Goal: Task Accomplishment & Management: Manage account settings

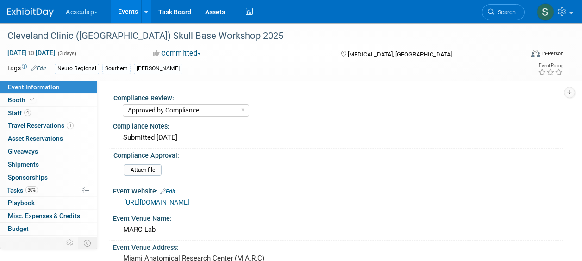
select select "Approved by Compliance"
select select "Neuro"
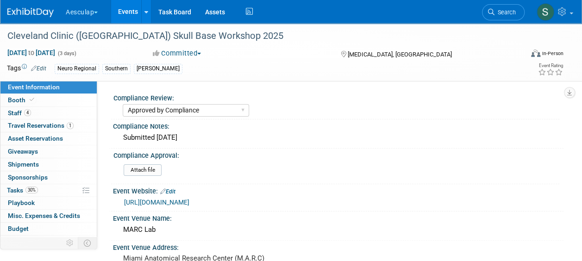
click at [493, 11] on icon at bounding box center [491, 12] width 6 height 6
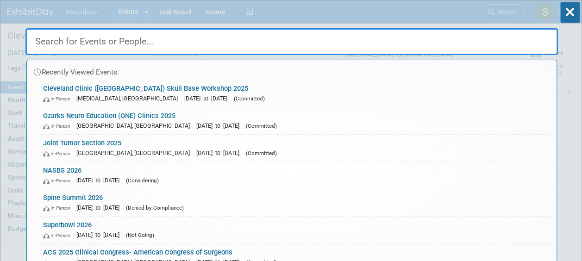
click at [117, 40] on input "text" at bounding box center [291, 41] width 532 height 27
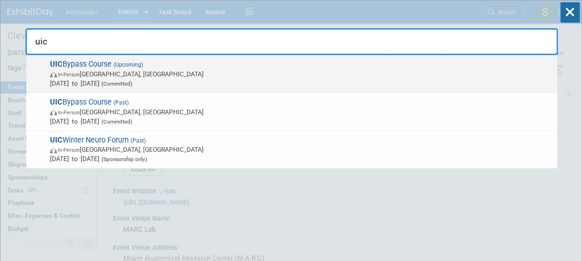
type input "uic"
click at [88, 68] on span "UIC Bypass Course (Upcoming) In-Person Chicago, IL Nov 12, 2025 to Nov 15, 2025…" at bounding box center [299, 74] width 505 height 28
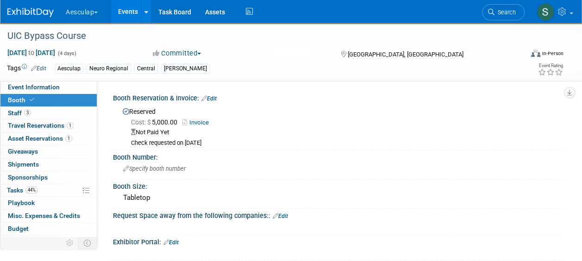
click at [209, 99] on link "Edit" at bounding box center [208, 98] width 15 height 6
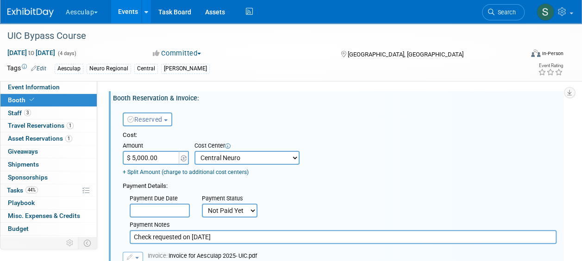
click at [218, 204] on select "Not Paid Yet Partially Paid Paid in Full" at bounding box center [230, 211] width 56 height 14
select select "1"
click at [202, 204] on select "Not Paid Yet Partially Paid Paid in Full" at bounding box center [230, 211] width 56 height 14
click at [231, 234] on input "Check requested on [DATE]" at bounding box center [343, 237] width 427 height 14
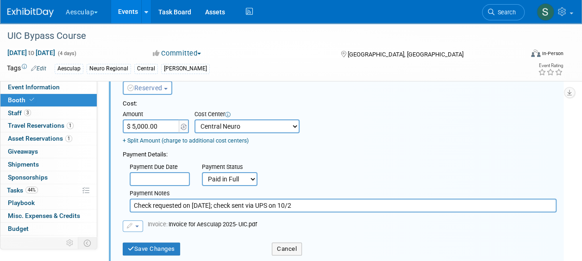
scroll to position [46, 0]
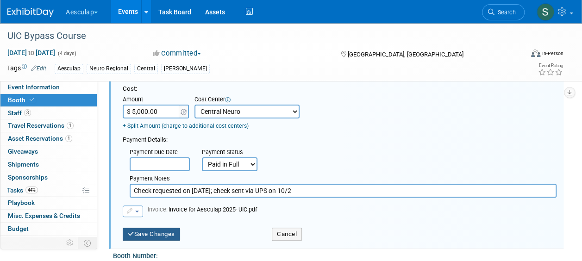
type input "Check requested on [DATE]; check sent via UPS on 10/2"
click at [149, 237] on button "Save Changes" at bounding box center [151, 234] width 57 height 13
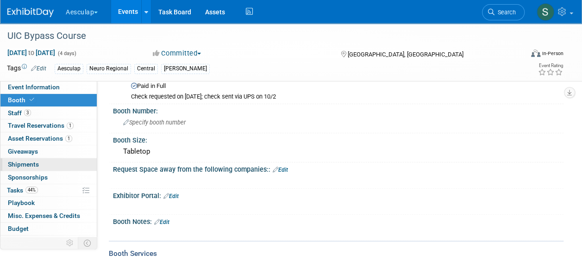
click at [18, 162] on span "Shipments 0" at bounding box center [23, 164] width 31 height 7
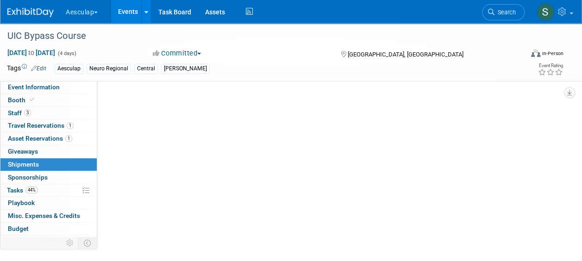
scroll to position [0, 0]
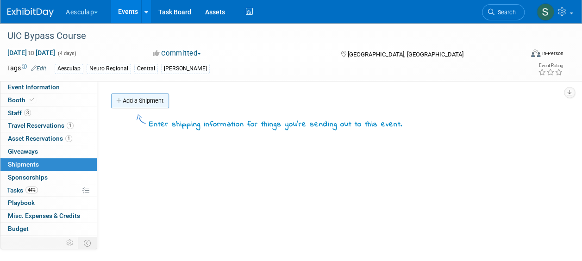
click at [141, 103] on link "Add a Shipment" at bounding box center [140, 101] width 58 height 15
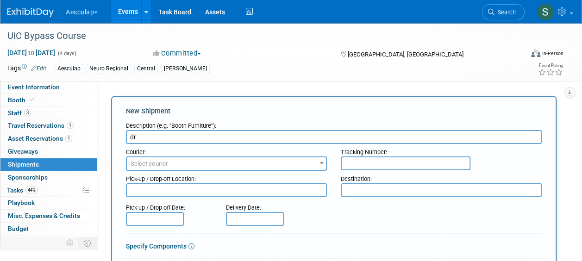
type input "d"
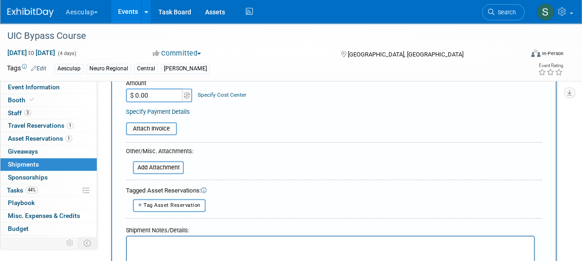
scroll to position [278, 0]
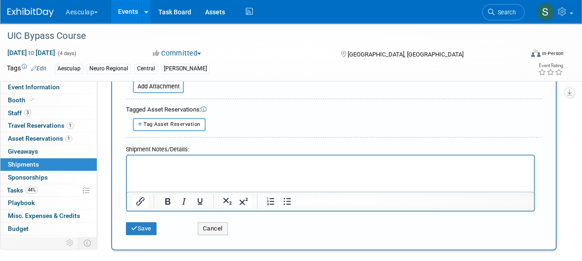
type input "Drape"
click at [161, 168] on html at bounding box center [330, 161] width 407 height 13
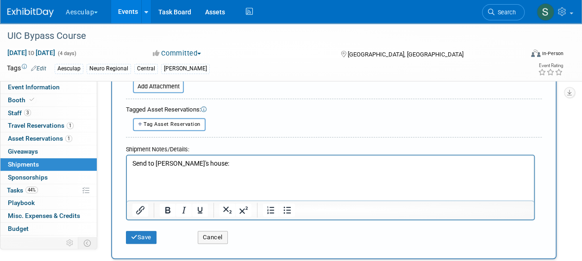
click at [197, 164] on p "Send to [PERSON_NAME]'s house:" at bounding box center [330, 163] width 396 height 9
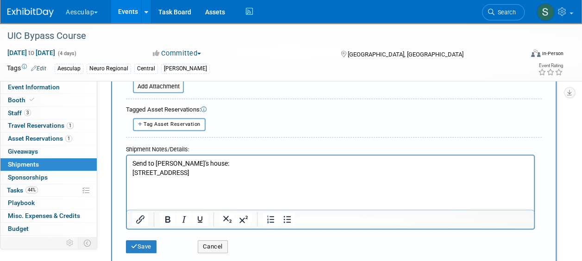
click at [253, 235] on div "Cancel" at bounding box center [227, 243] width 72 height 19
click at [198, 171] on p "[STREET_ADDRESS]" at bounding box center [330, 172] width 396 height 9
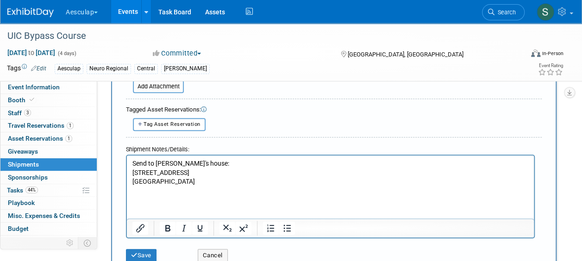
click at [201, 160] on p "Send to [PERSON_NAME]'s house:" at bounding box center [330, 163] width 396 height 9
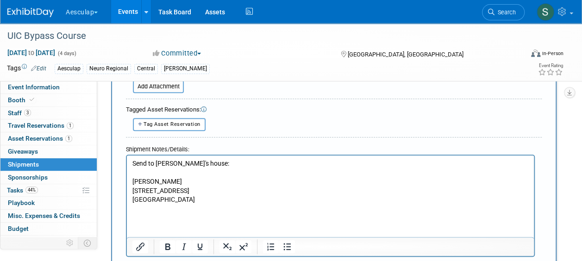
click at [196, 191] on p "[STREET_ADDRESS]" at bounding box center [330, 190] width 396 height 9
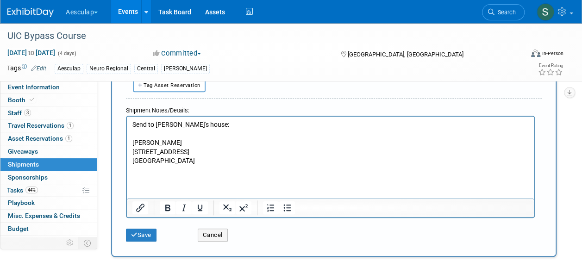
scroll to position [414, 0]
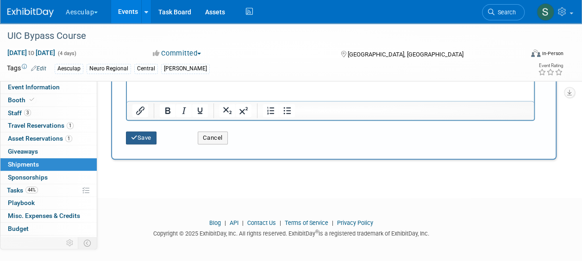
click at [147, 135] on button "Save" at bounding box center [141, 137] width 31 height 13
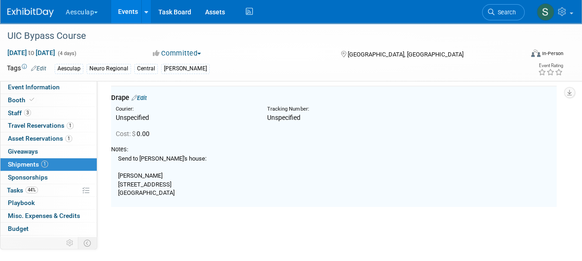
scroll to position [20, 0]
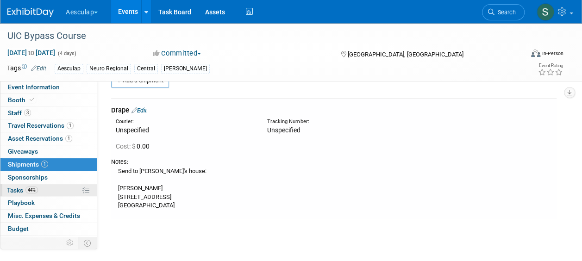
click at [21, 191] on span "Tasks 44%" at bounding box center [22, 190] width 31 height 7
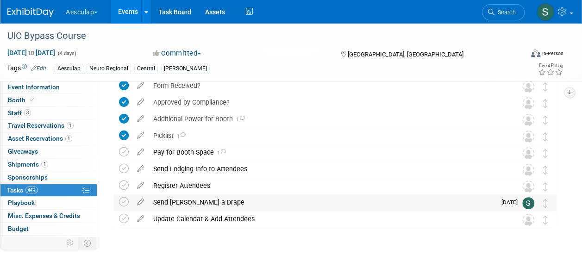
scroll to position [93, 0]
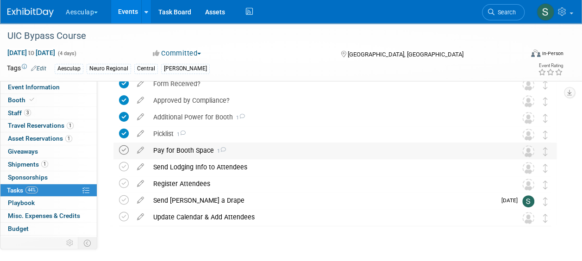
click at [124, 148] on icon at bounding box center [124, 150] width 10 height 10
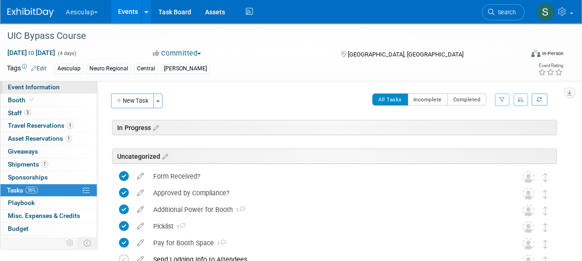
click at [26, 88] on span "Event Information" at bounding box center [34, 86] width 52 height 7
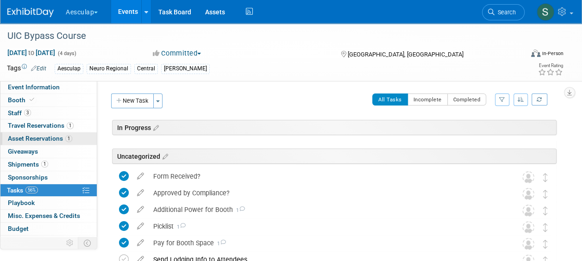
select select "Approved by Compliance"
select select "Neuro"
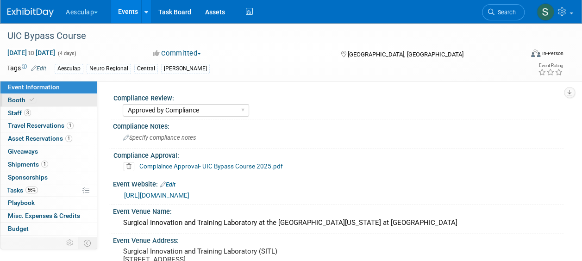
click at [17, 101] on span "Booth" at bounding box center [22, 99] width 28 height 7
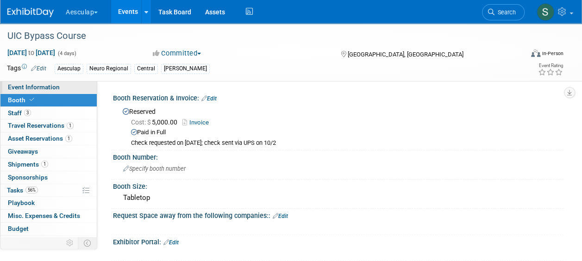
click at [35, 88] on span "Event Information" at bounding box center [34, 86] width 52 height 7
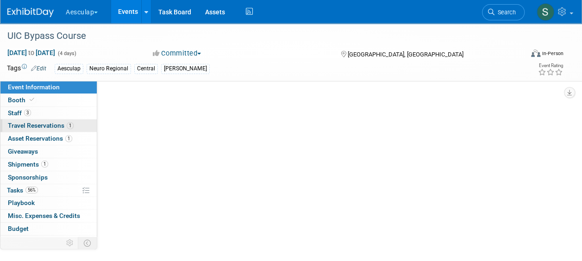
select select "Approved by Compliance"
select select "Neuro"
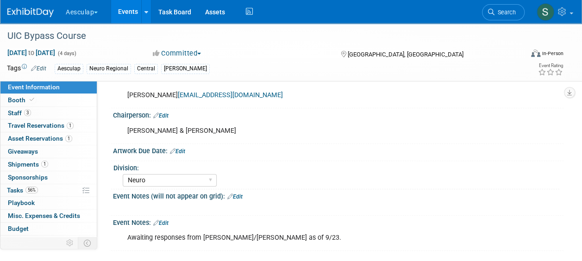
scroll to position [412, 0]
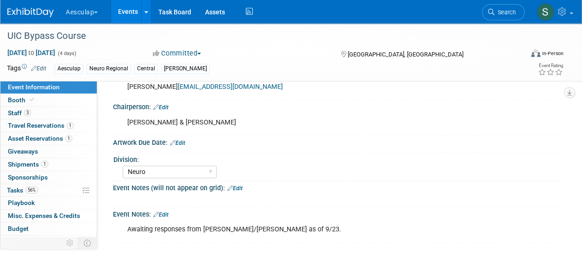
click at [161, 213] on link "Edit" at bounding box center [160, 215] width 15 height 6
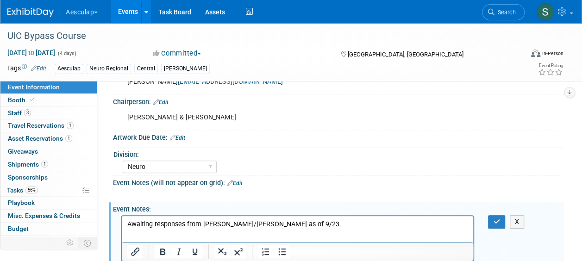
scroll to position [0, 0]
drag, startPoint x: 273, startPoint y: 221, endPoint x: 115, endPoint y: 216, distance: 158.4
click at [122, 216] on html "Awaiting responses from [PERSON_NAME]/[PERSON_NAME] as of 9/23." at bounding box center [297, 222] width 351 height 13
click at [492, 224] on button "button" at bounding box center [496, 221] width 17 height 13
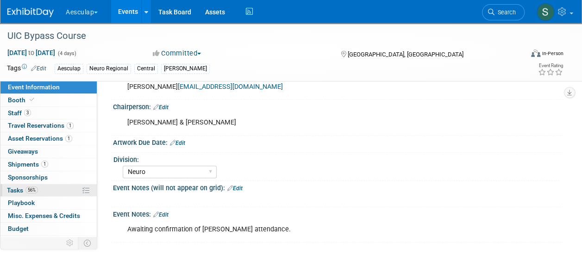
click at [12, 190] on span "Tasks 56%" at bounding box center [22, 190] width 31 height 7
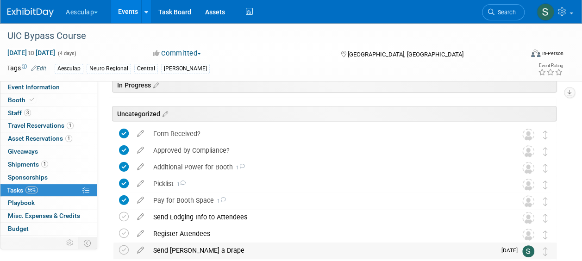
scroll to position [93, 0]
